Goal: Task Accomplishment & Management: Manage account settings

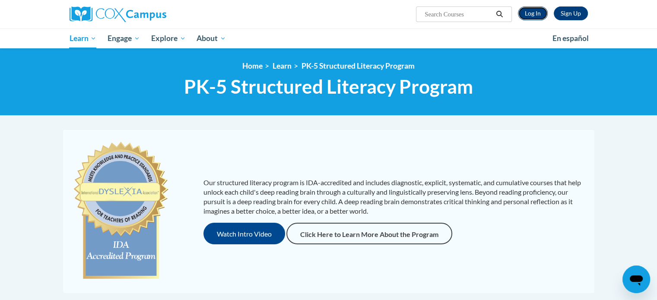
click at [532, 15] on link "Log In" at bounding box center [533, 13] width 30 height 14
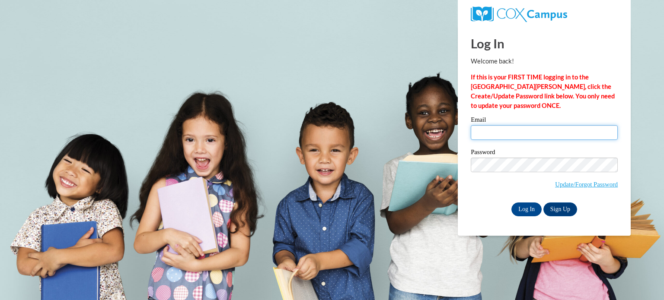
click at [482, 128] on input "Email" at bounding box center [544, 132] width 147 height 15
type input "amy.mathew@rusd.org"
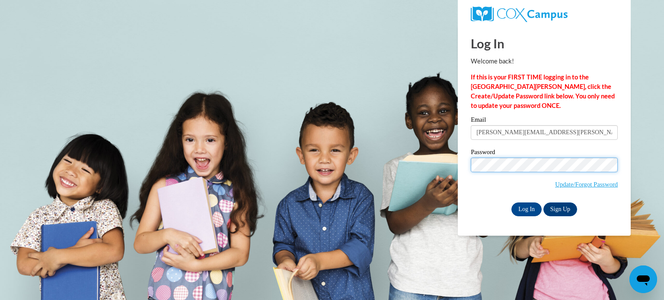
click at [511, 203] on input "Log In" at bounding box center [526, 210] width 30 height 14
